Goal: Browse casually

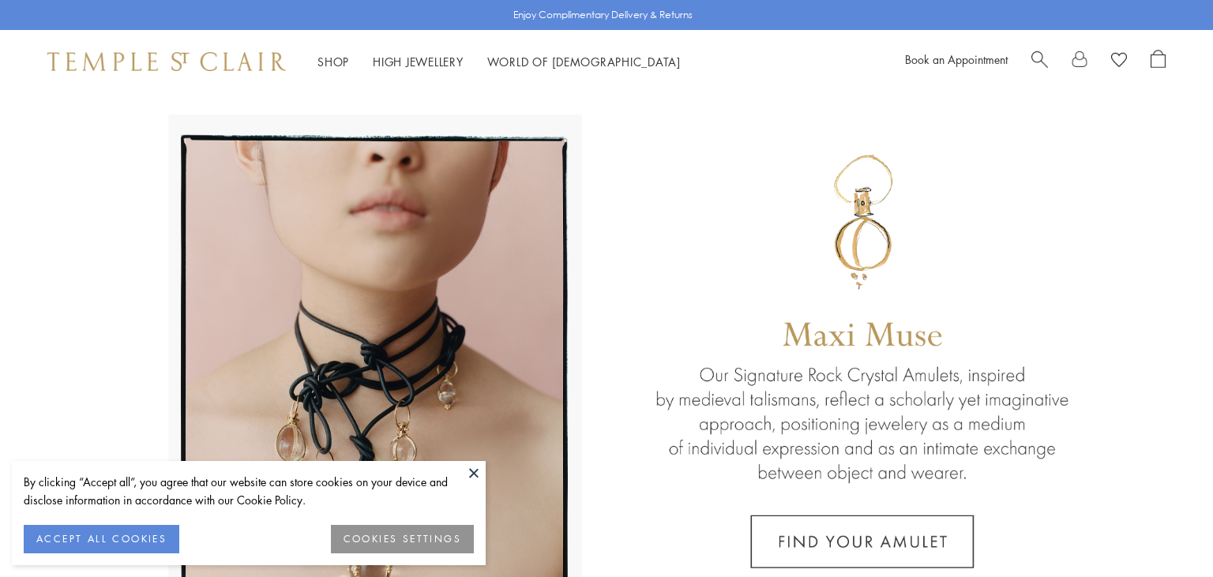
click at [467, 472] on button at bounding box center [474, 473] width 24 height 24
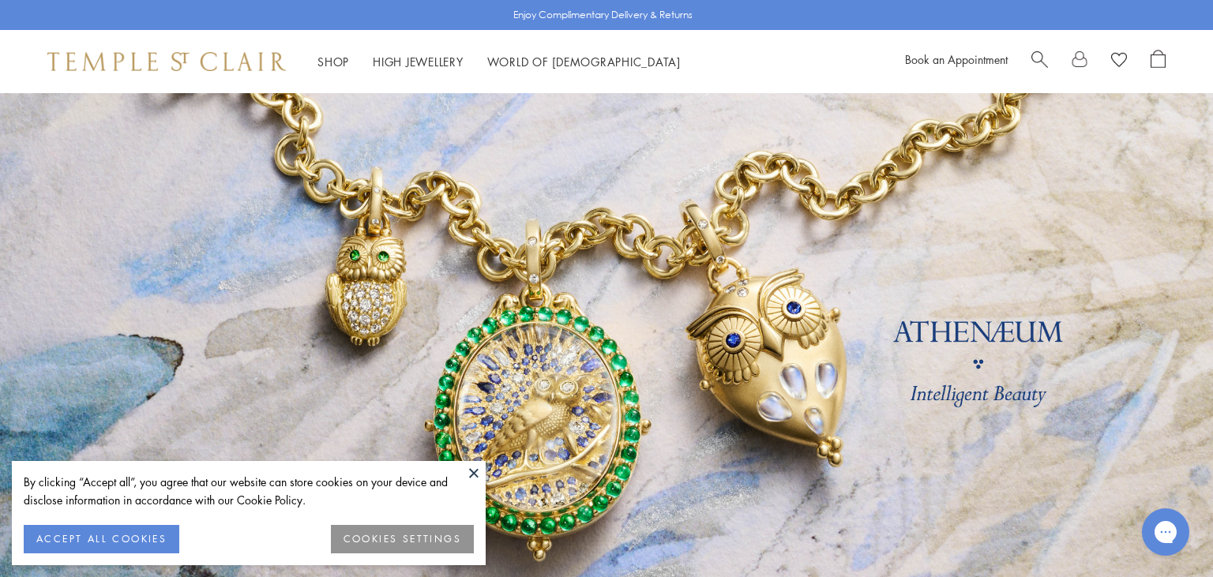
click at [475, 475] on button at bounding box center [474, 473] width 24 height 24
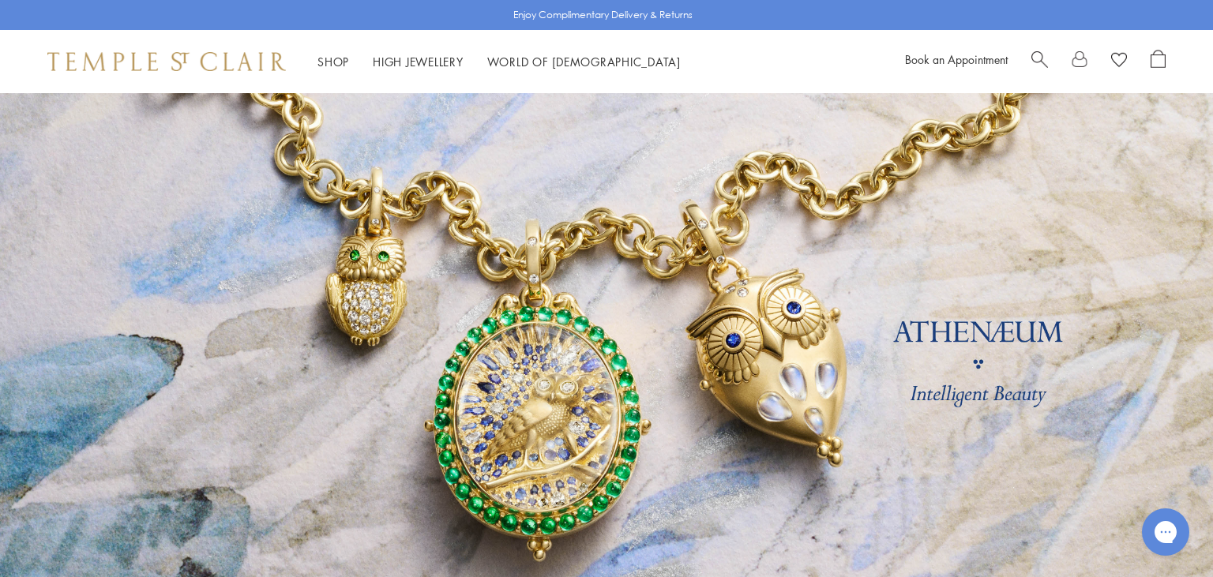
click at [334, 239] on link at bounding box center [606, 369] width 1213 height 553
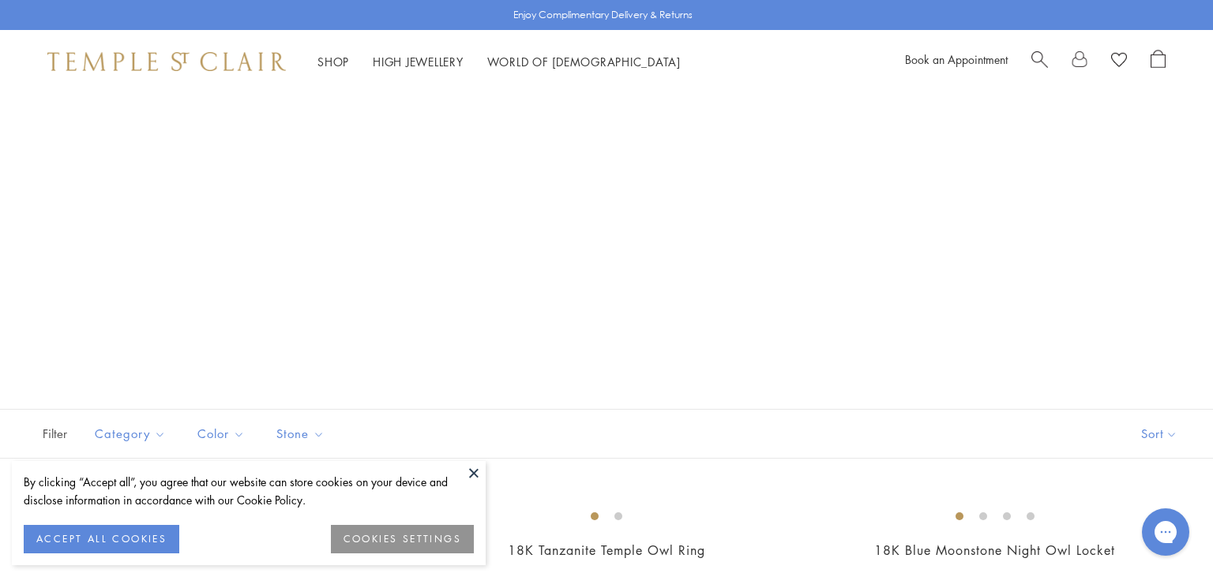
click at [477, 476] on button at bounding box center [474, 473] width 24 height 24
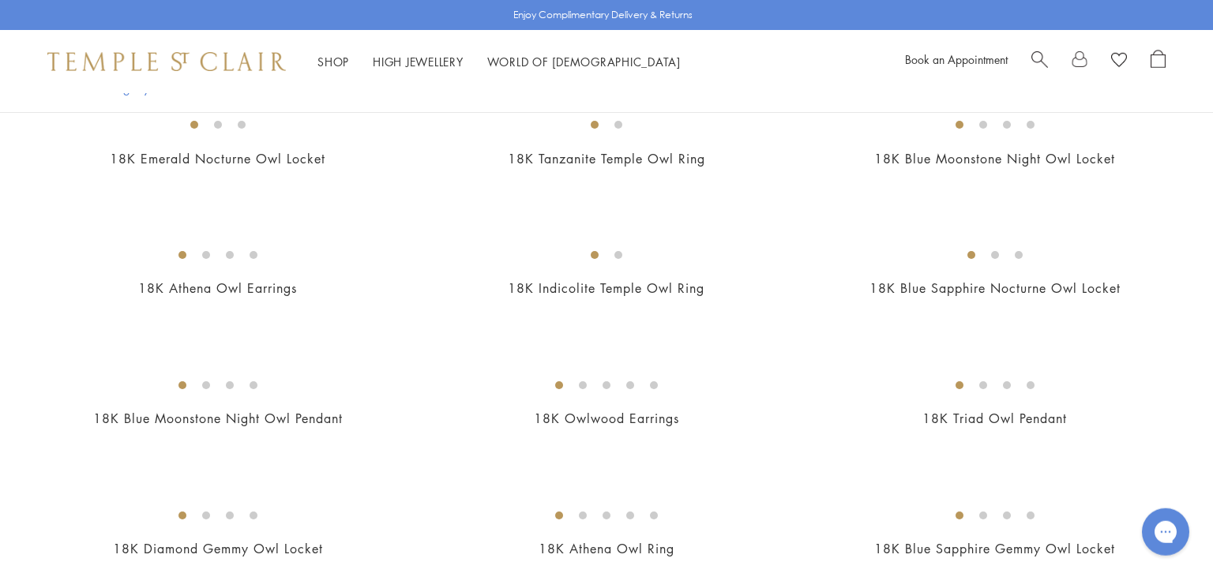
scroll to position [366, 0]
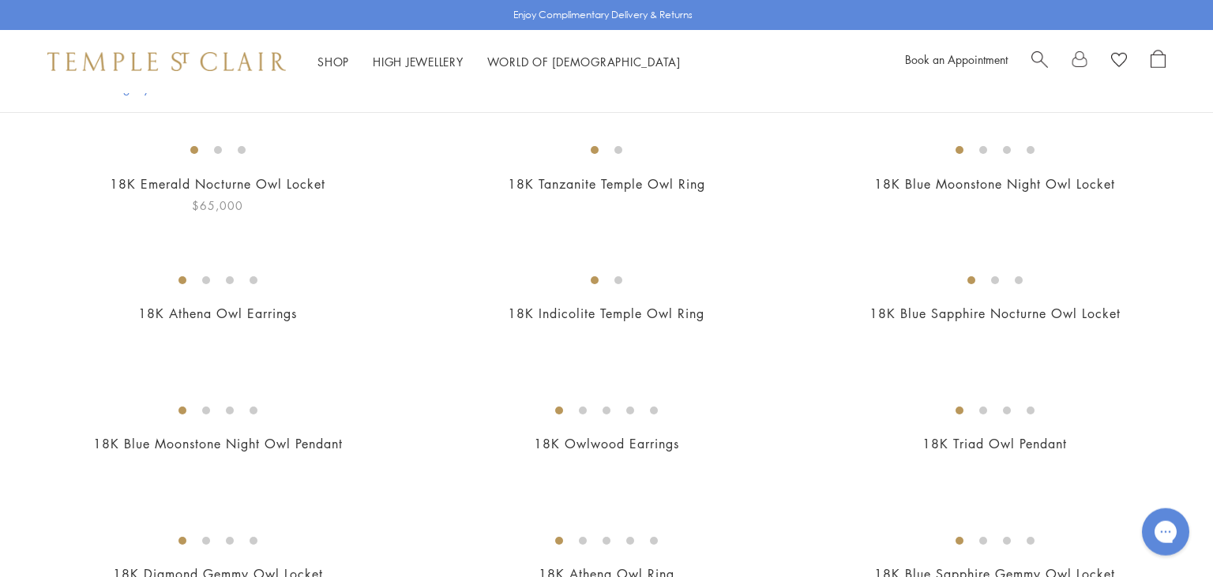
click at [0, 0] on img at bounding box center [0, 0] width 0 height 0
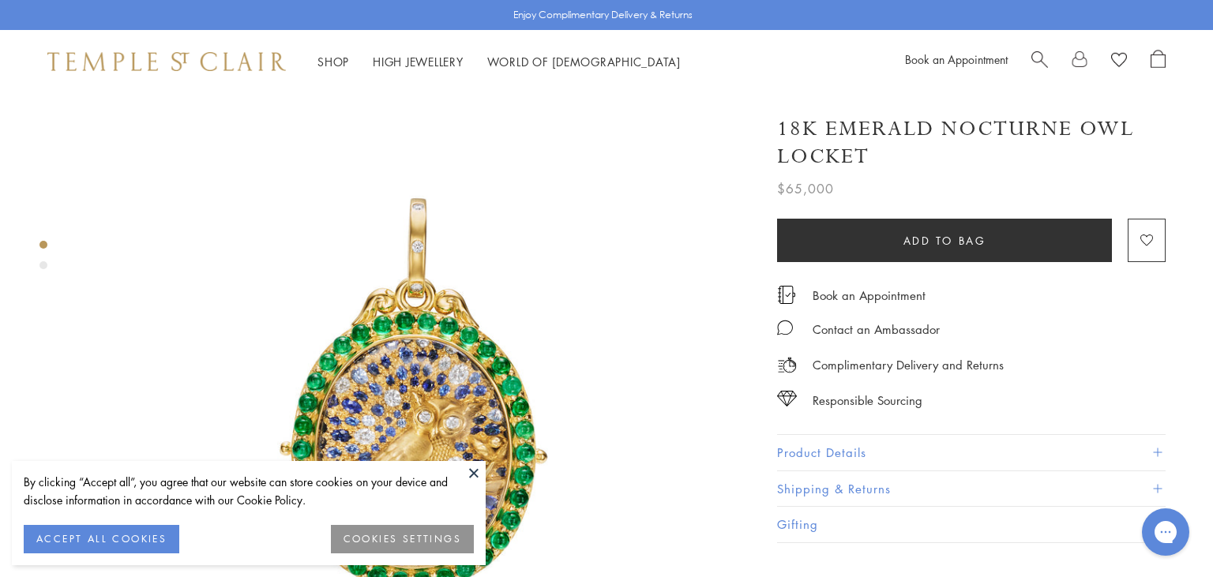
click at [470, 468] on button at bounding box center [474, 473] width 24 height 24
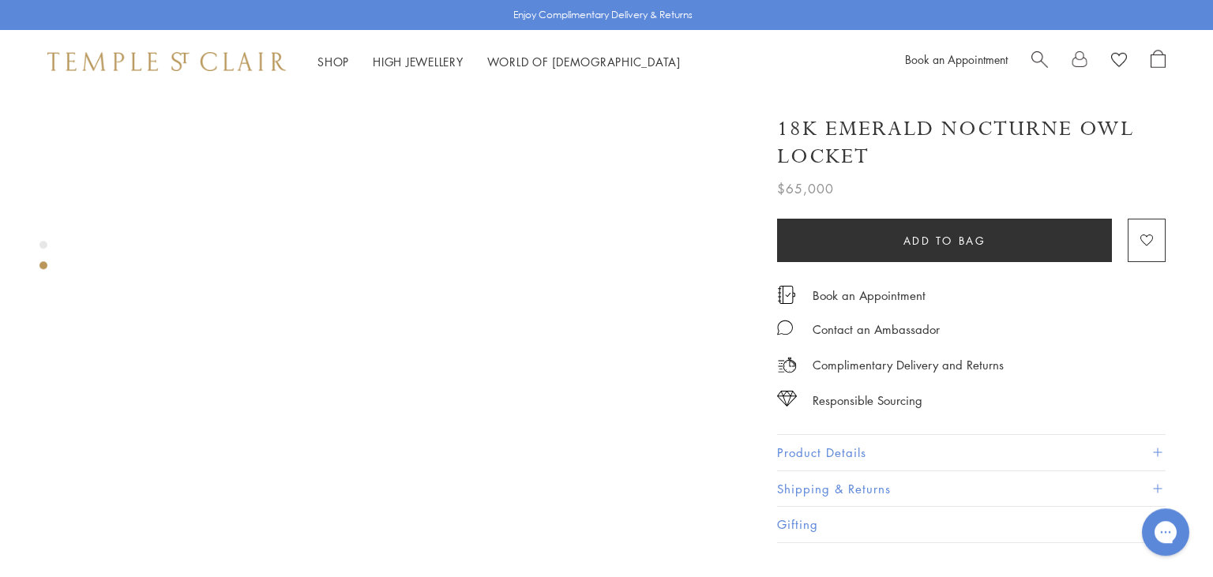
scroll to position [760, 0]
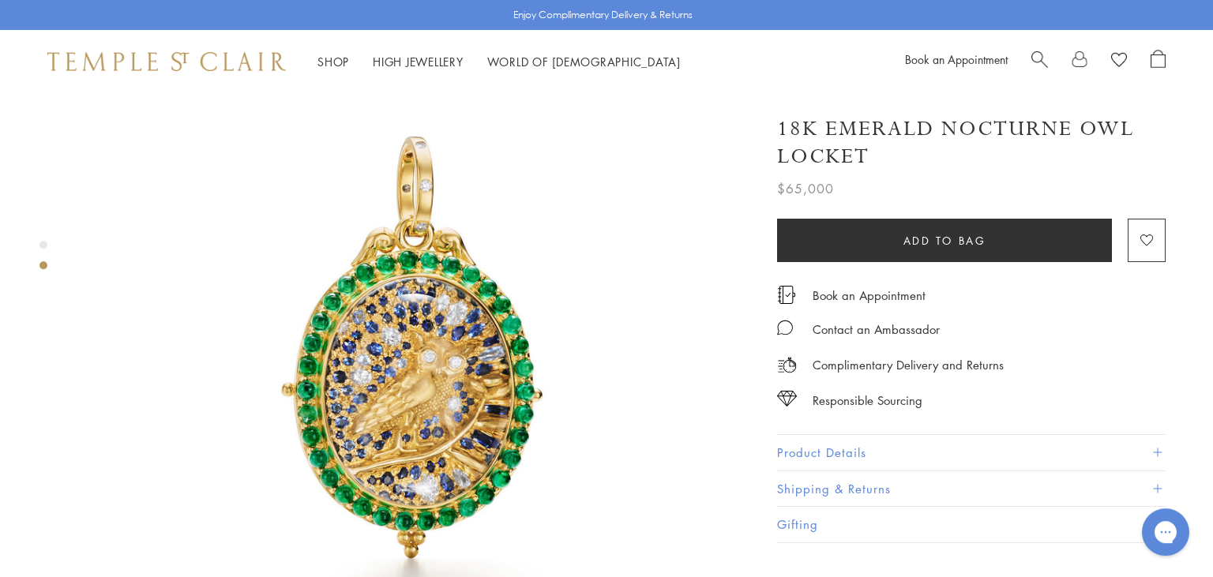
click at [839, 452] on button "Product Details" at bounding box center [971, 453] width 389 height 36
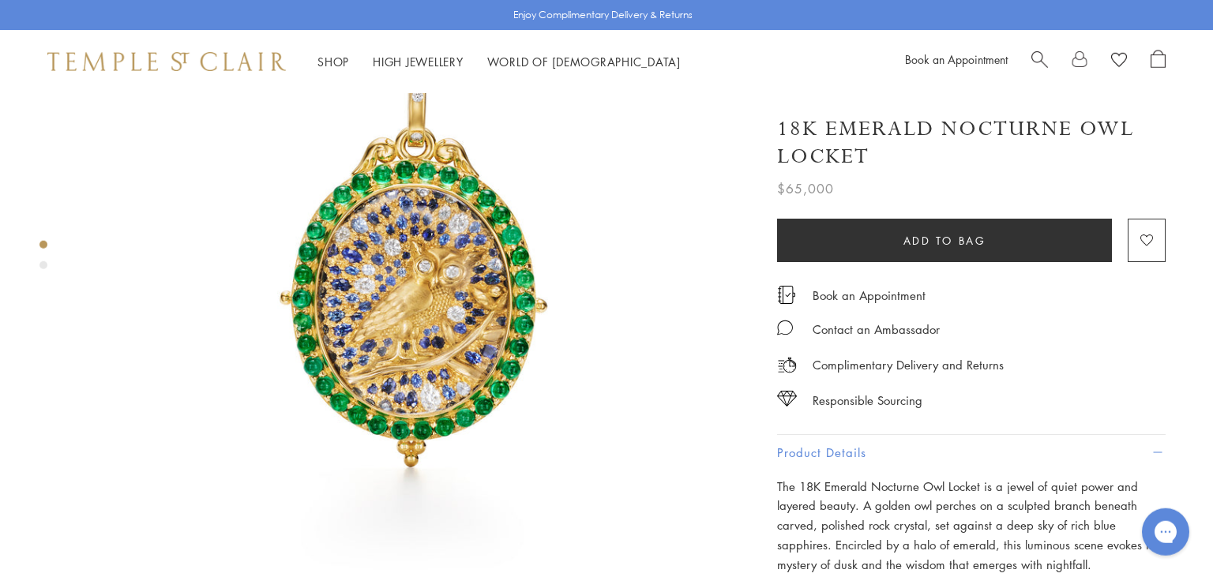
scroll to position [0, 0]
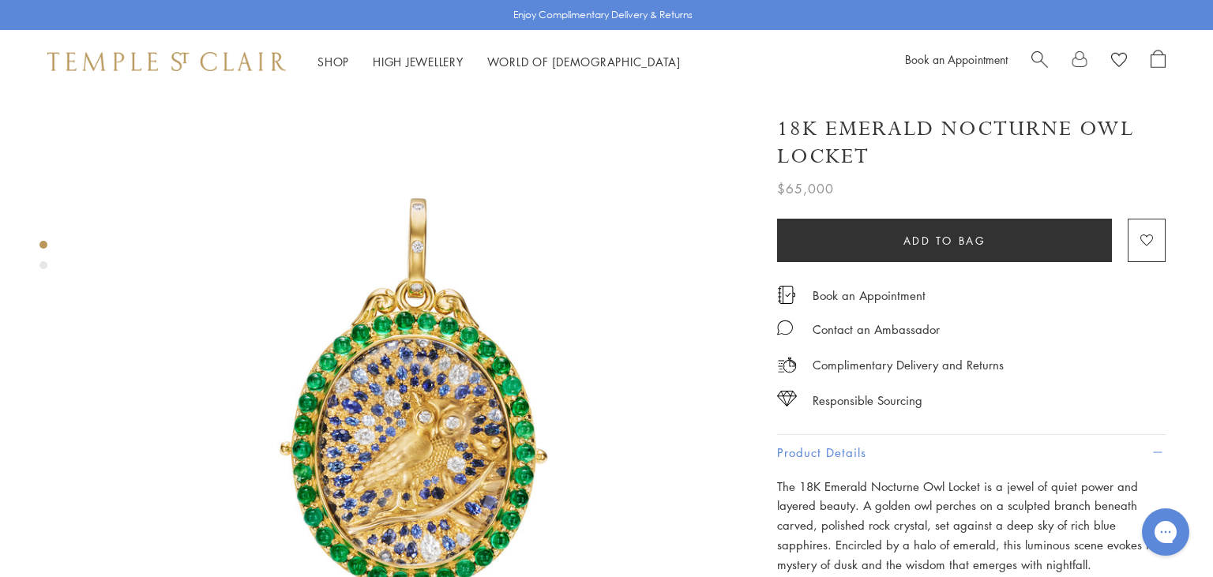
click at [231, 52] on div "Shop Shop Categories Amulets Pendants & Charms Lockets Chains & Leather Cords E…" at bounding box center [606, 61] width 1213 height 63
click at [191, 71] on img at bounding box center [166, 61] width 239 height 19
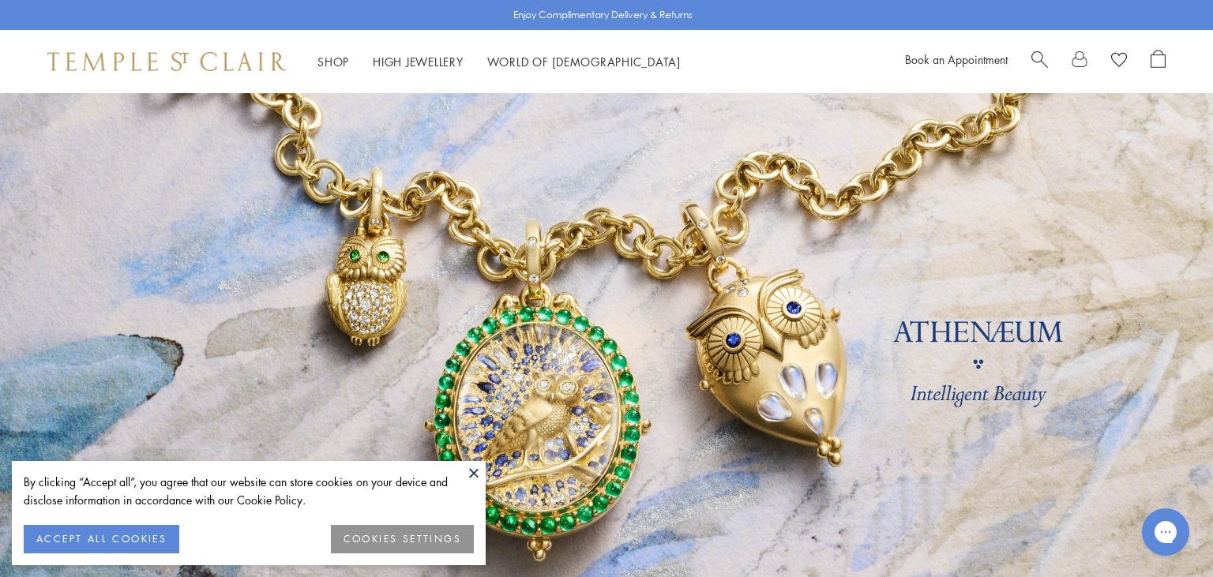
click at [478, 472] on button at bounding box center [474, 473] width 24 height 24
